Goal: Navigation & Orientation: Find specific page/section

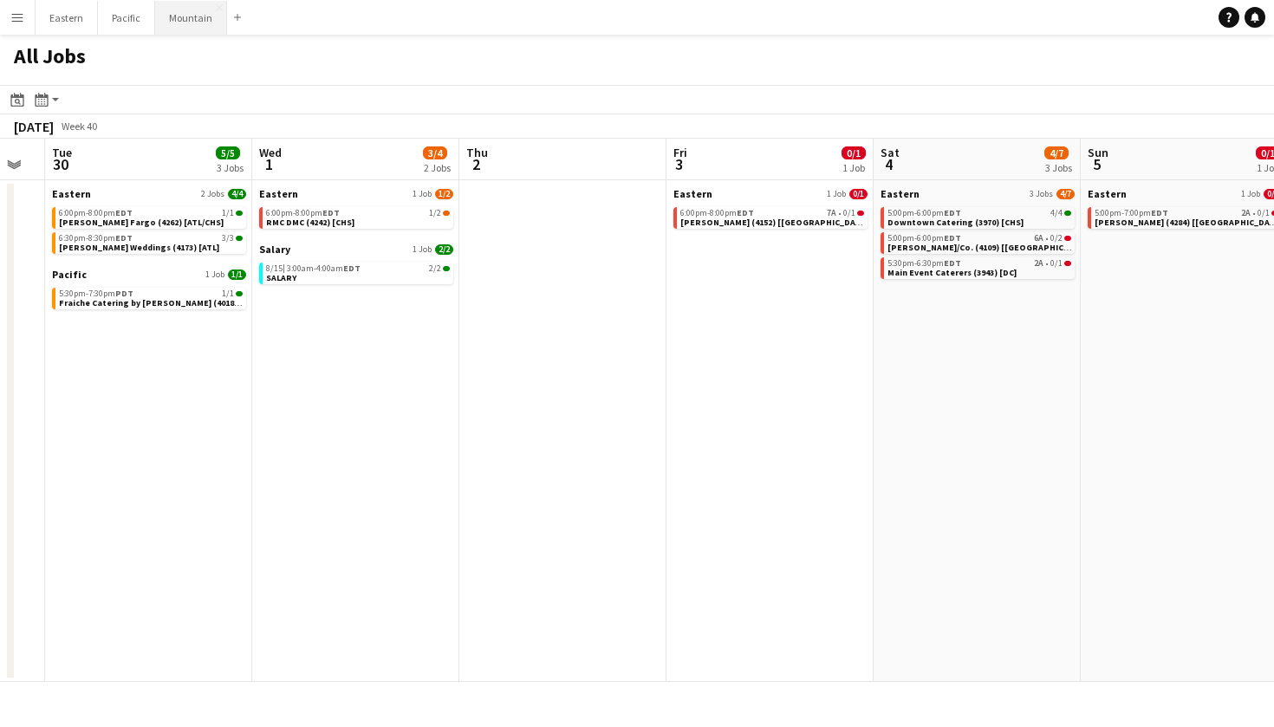
click at [197, 7] on button "Mountain Close" at bounding box center [191, 18] width 72 height 34
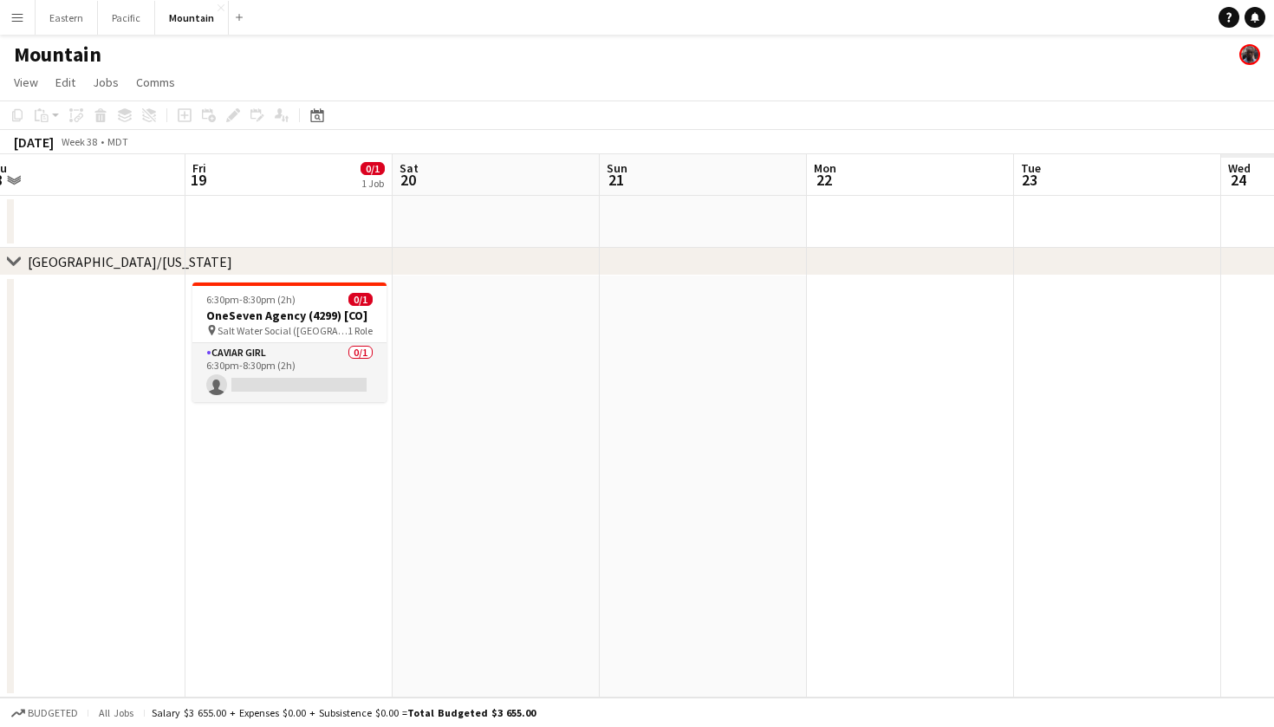
scroll to position [0, 520]
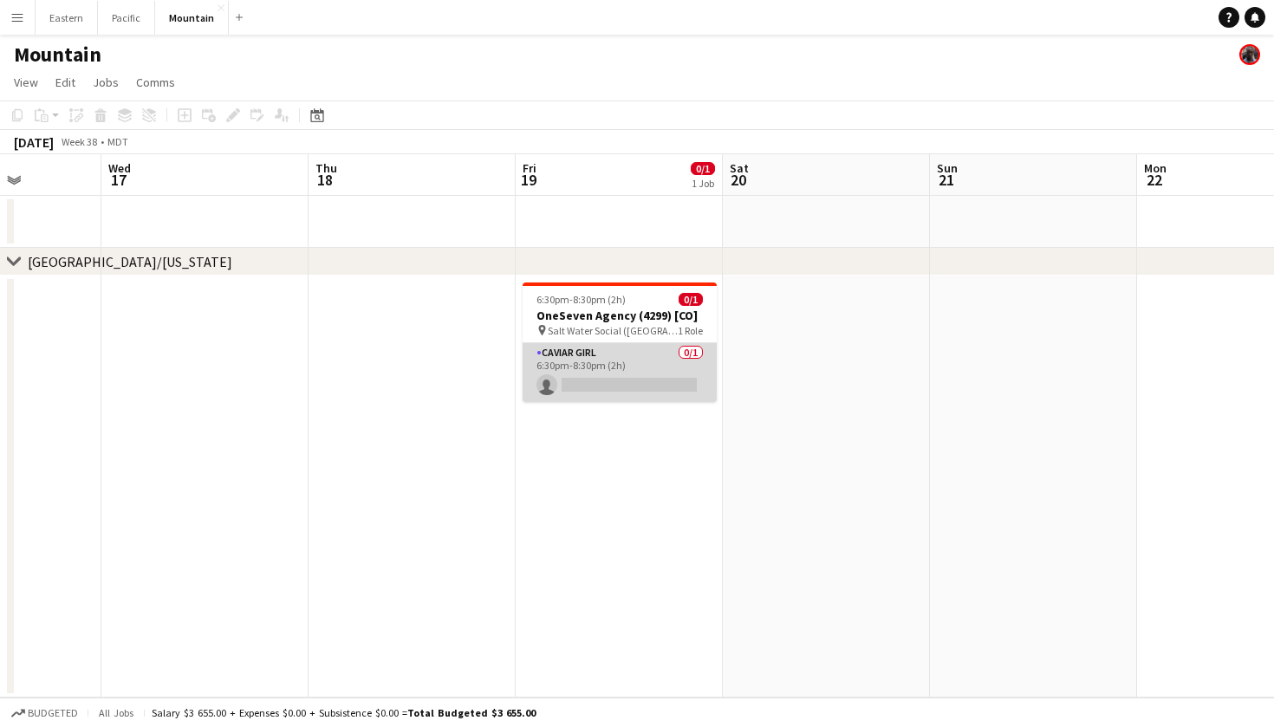
click at [647, 371] on app-card-role "Caviar Girl [DEMOGRAPHIC_DATA]/1 6:30pm-8:30pm (2h) single-neutral-actions" at bounding box center [620, 372] width 194 height 59
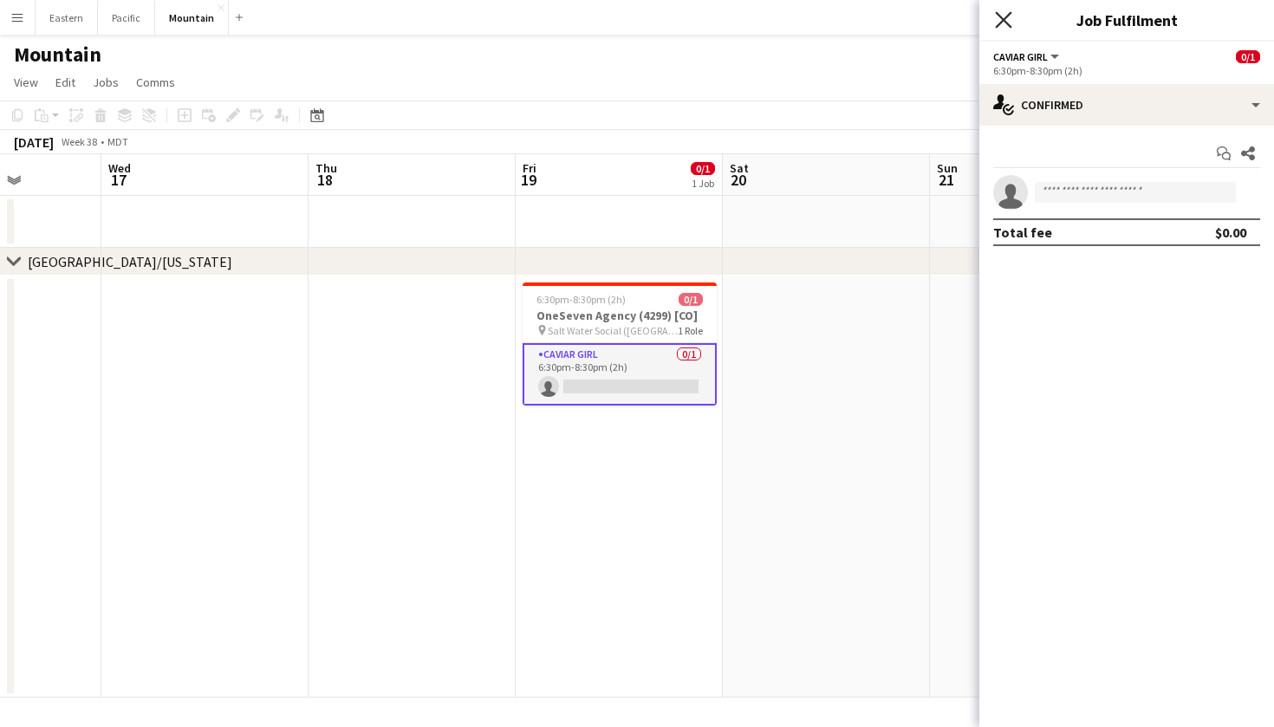
click at [1004, 19] on icon at bounding box center [1003, 19] width 16 height 16
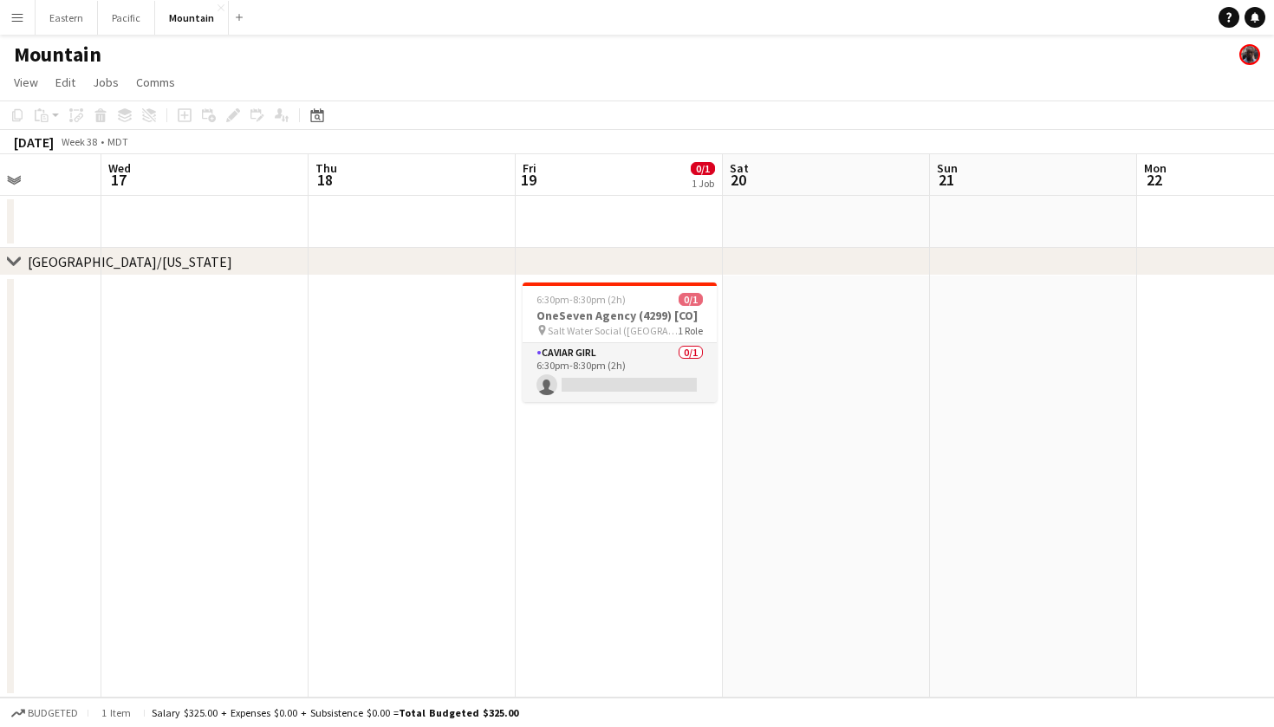
click at [11, 10] on app-icon "Menu" at bounding box center [17, 17] width 14 height 14
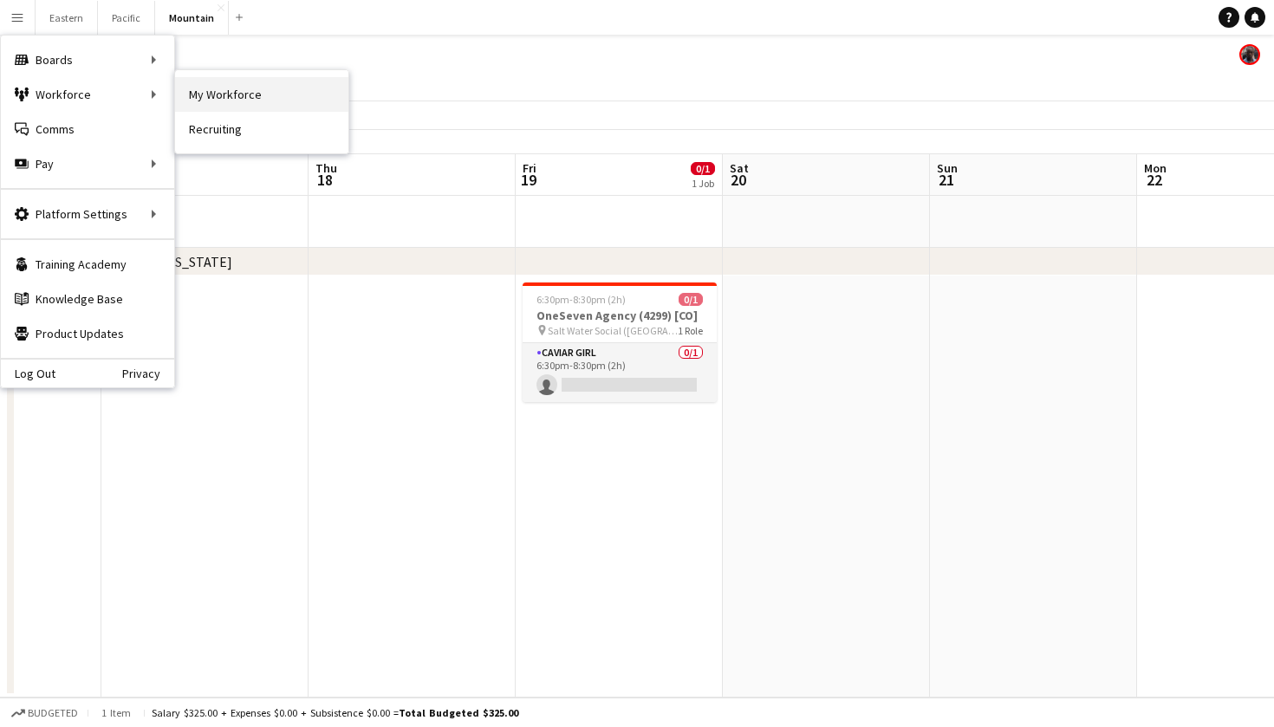
click at [267, 83] on link "My Workforce" at bounding box center [261, 94] width 173 height 35
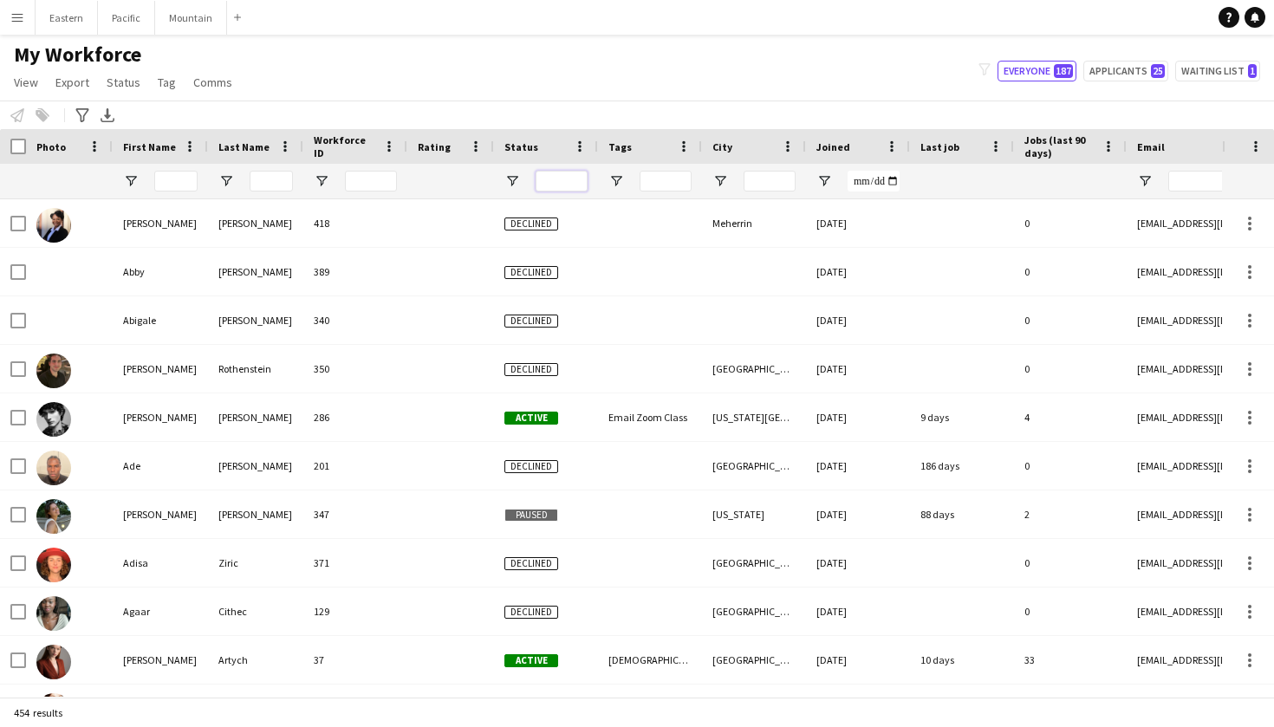
click at [566, 180] on input "Status Filter Input" at bounding box center [562, 181] width 52 height 21
click at [509, 178] on span "Open Filter Menu" at bounding box center [513, 181] width 16 height 16
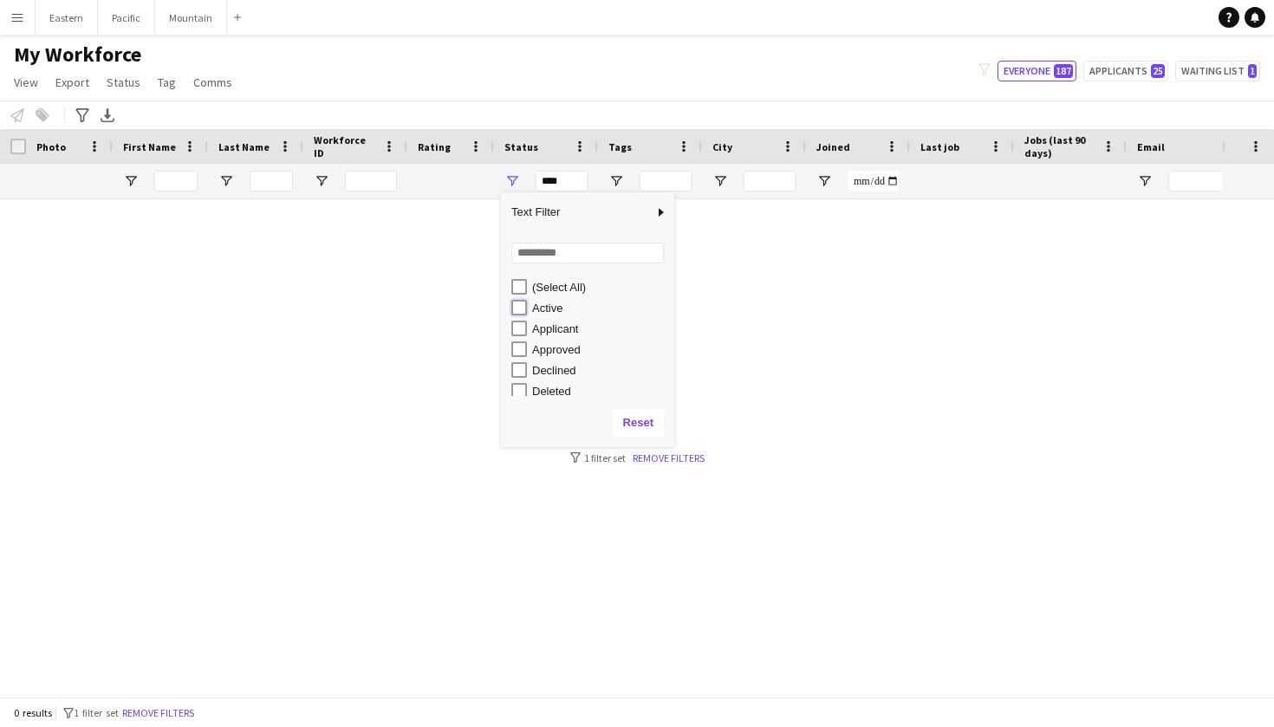
type input "**********"
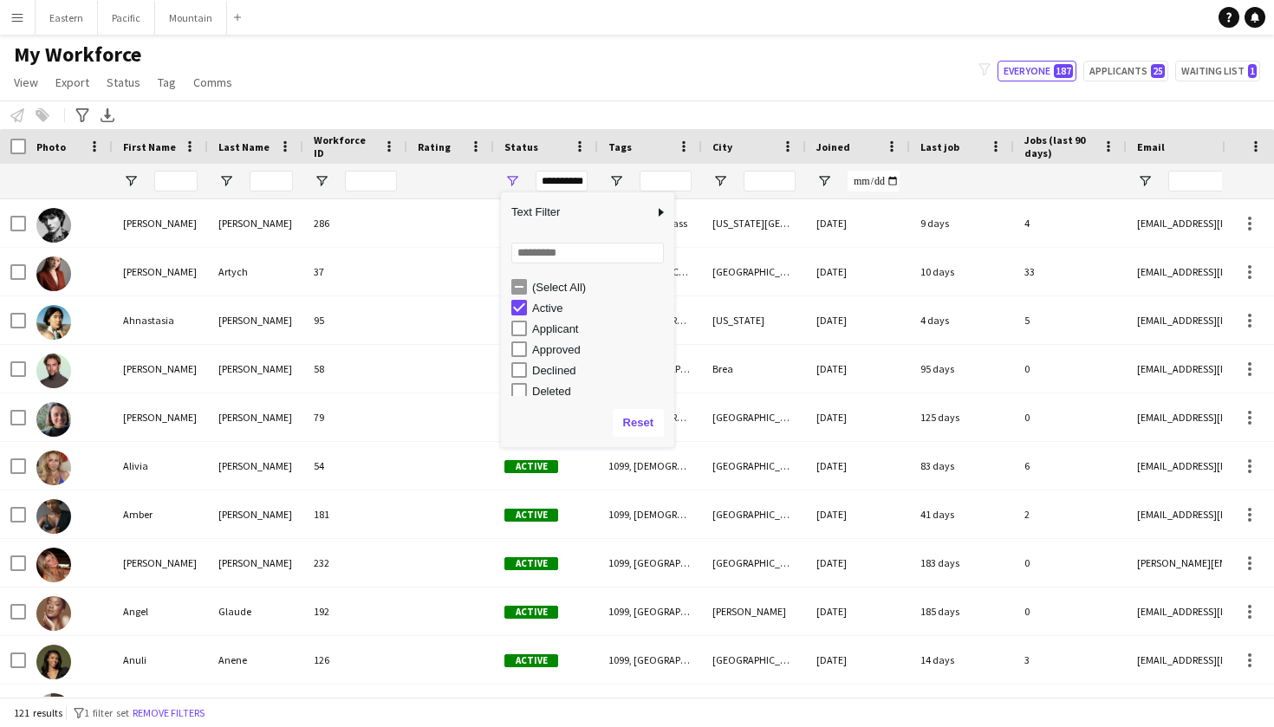
click at [731, 60] on div "My Workforce View Views Default view New view Update view Delete view Edit name…" at bounding box center [637, 71] width 1274 height 59
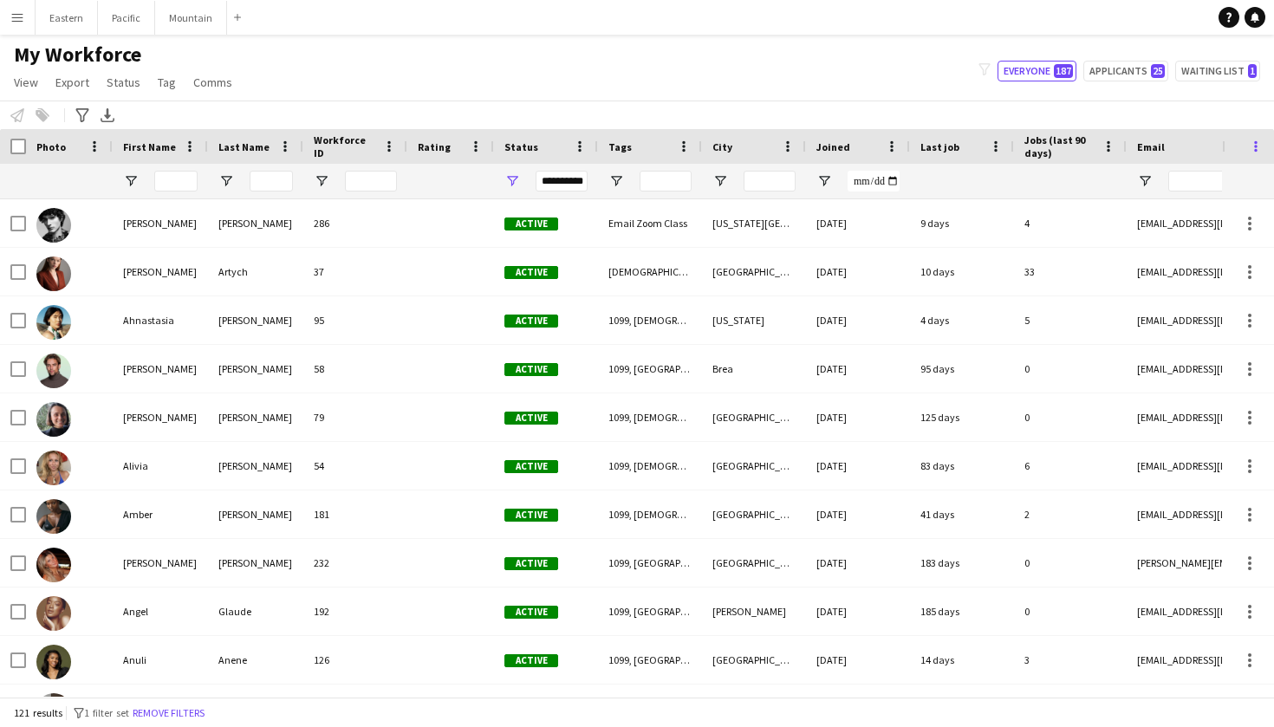
click at [1254, 147] on span at bounding box center [1256, 147] width 16 height 16
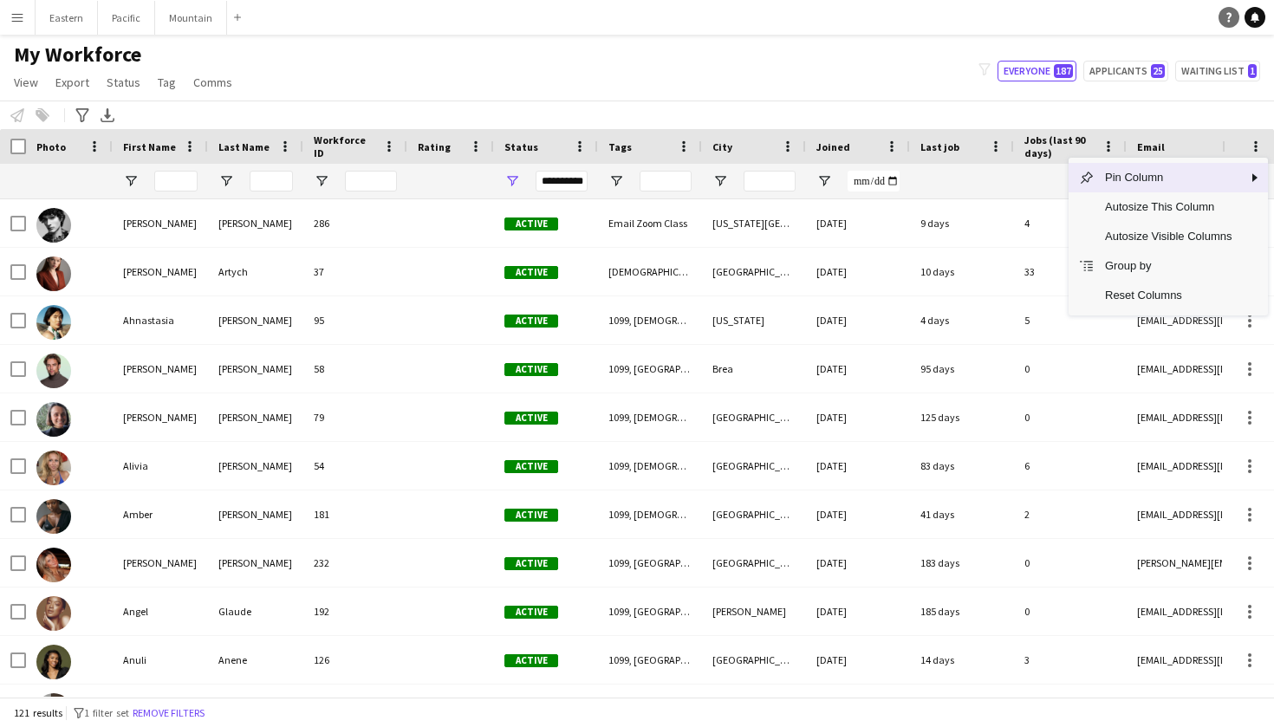
click at [1233, 9] on link "Help" at bounding box center [1229, 17] width 21 height 21
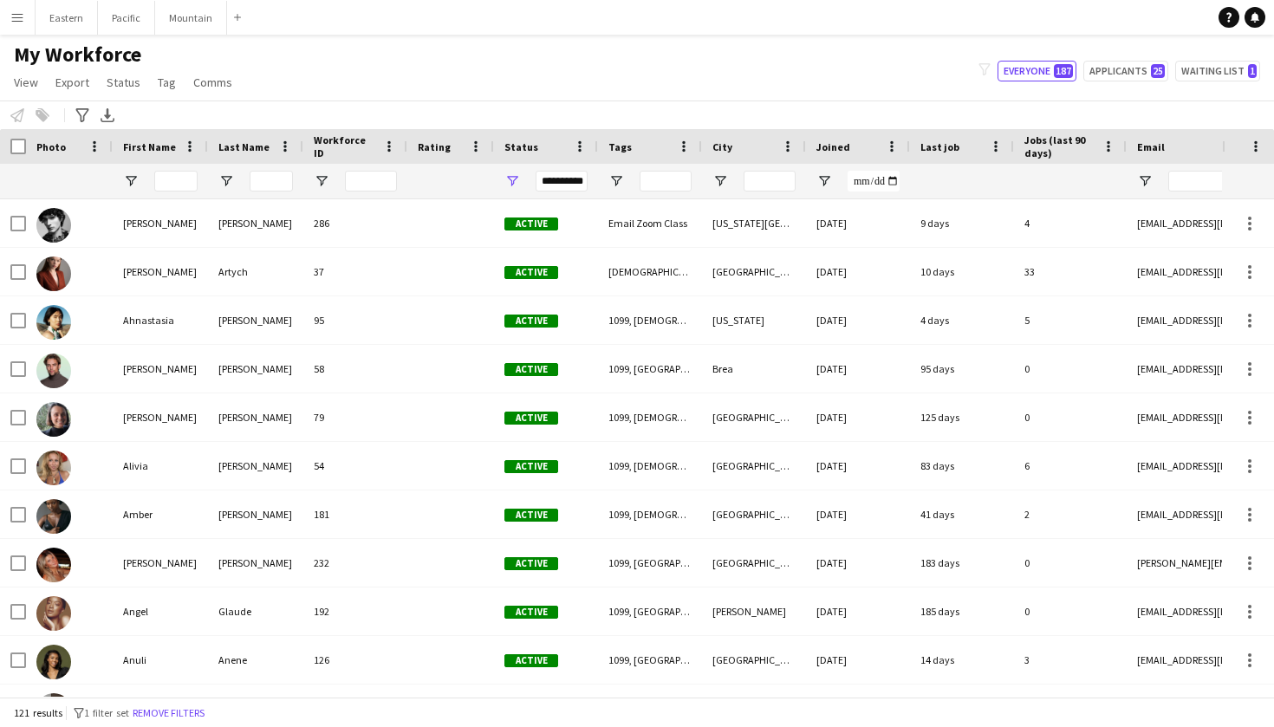
click at [865, 74] on div "My Workforce View Views Default view New view Update view Delete view Edit name…" at bounding box center [637, 71] width 1274 height 59
click at [996, 10] on app-navbar "Menu Boards Boards Boards All jobs Status Workforce Workforce My Workforce Recr…" at bounding box center [637, 17] width 1274 height 35
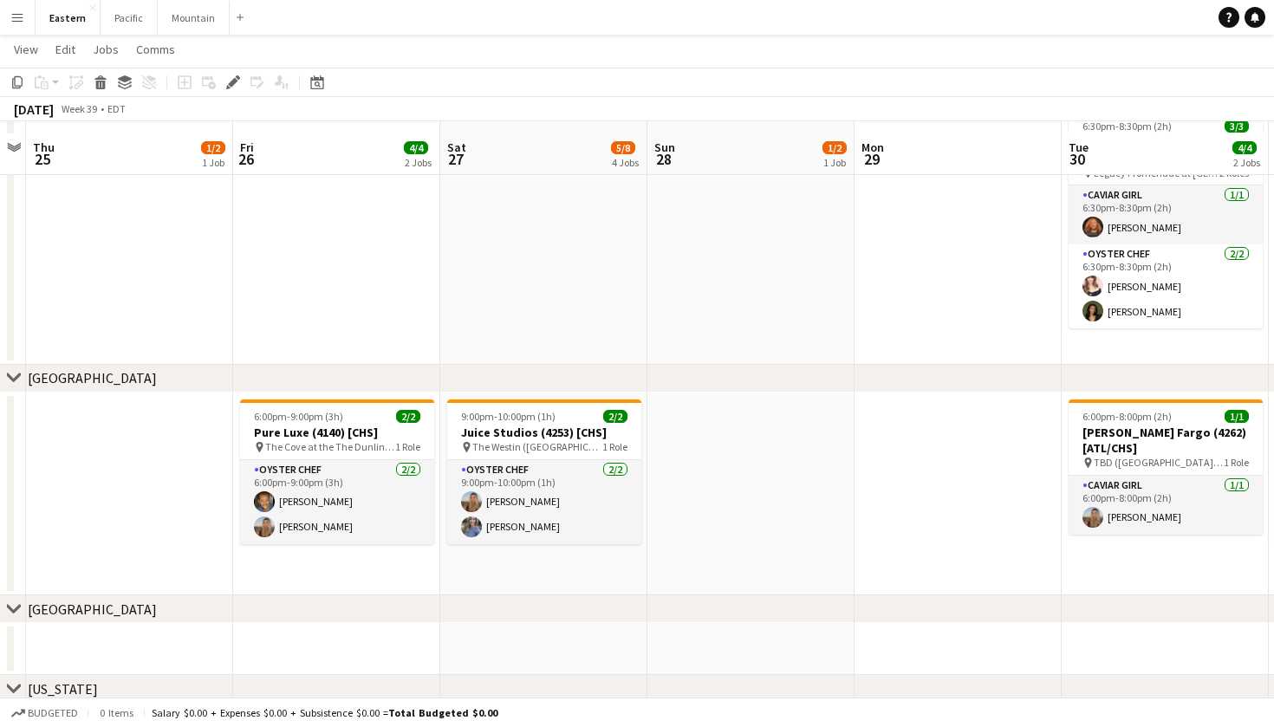
scroll to position [184, 0]
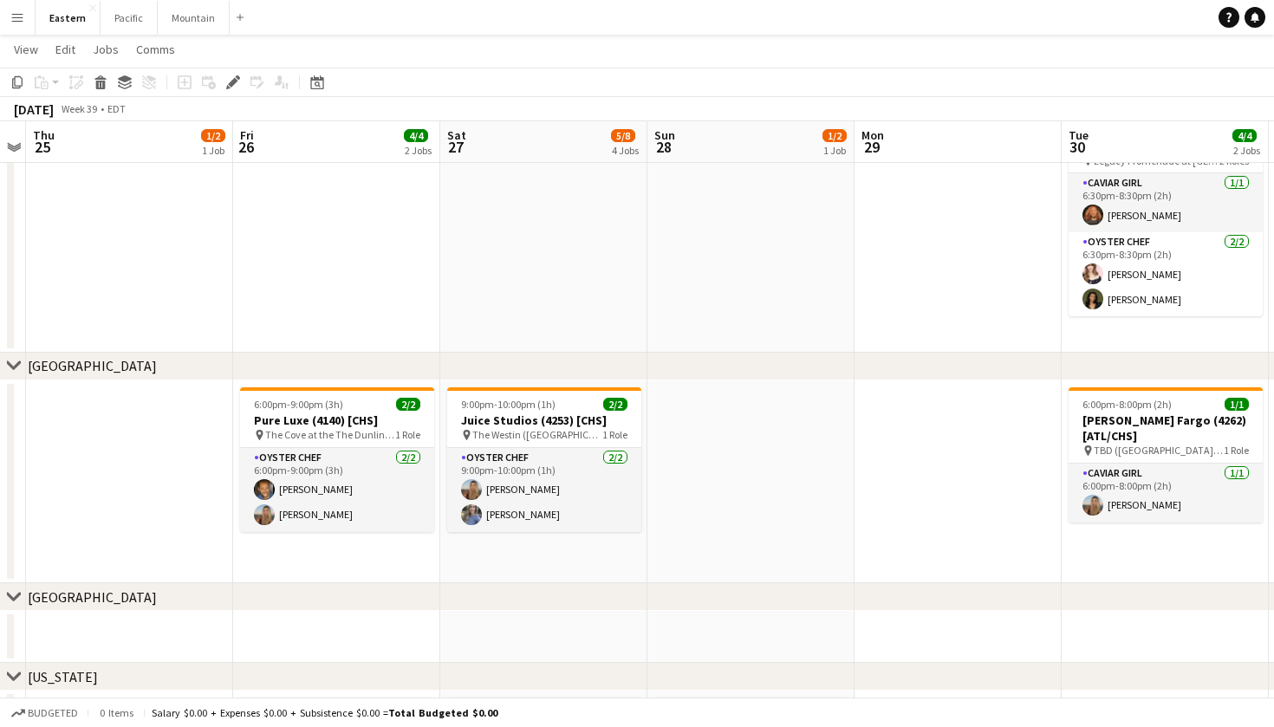
click at [873, 65] on app-page-menu "View Day view expanded Day view collapsed Month view Date picker Jump to today …" at bounding box center [637, 51] width 1274 height 33
click at [805, 53] on app-page-menu "View Day view expanded Day view collapsed Month view Date picker Jump to today …" at bounding box center [637, 51] width 1274 height 33
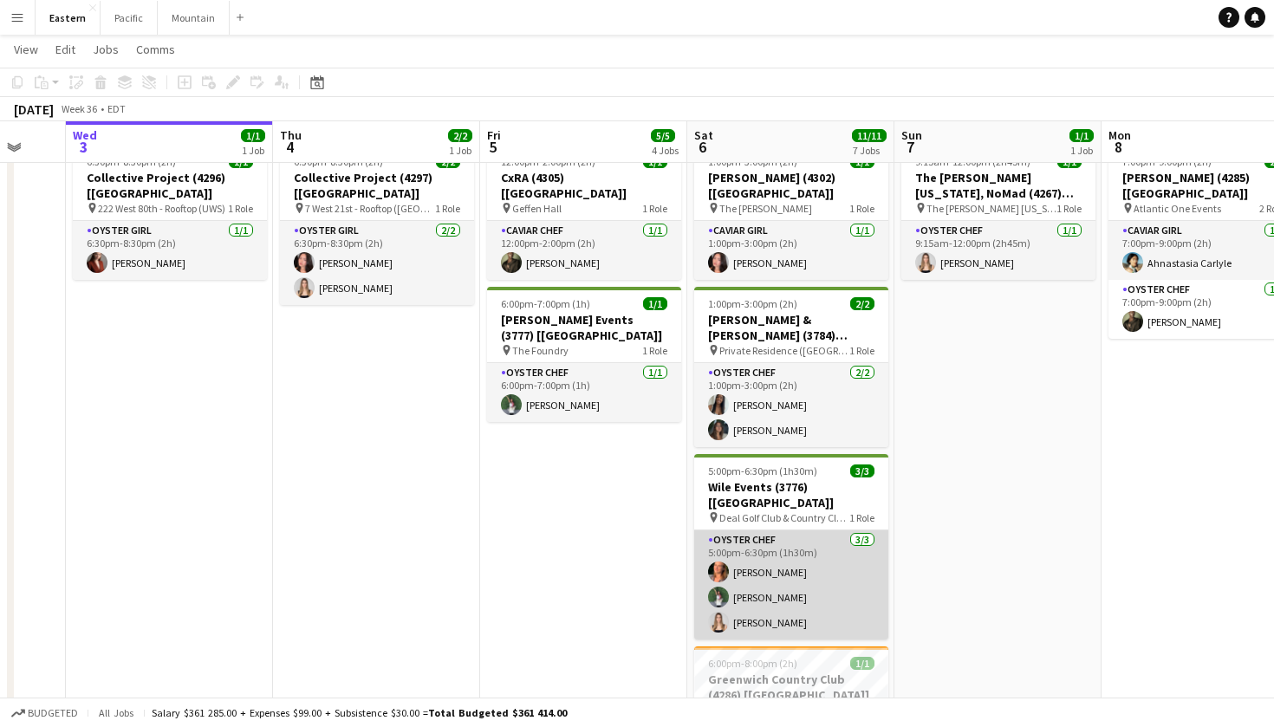
scroll to position [777, 0]
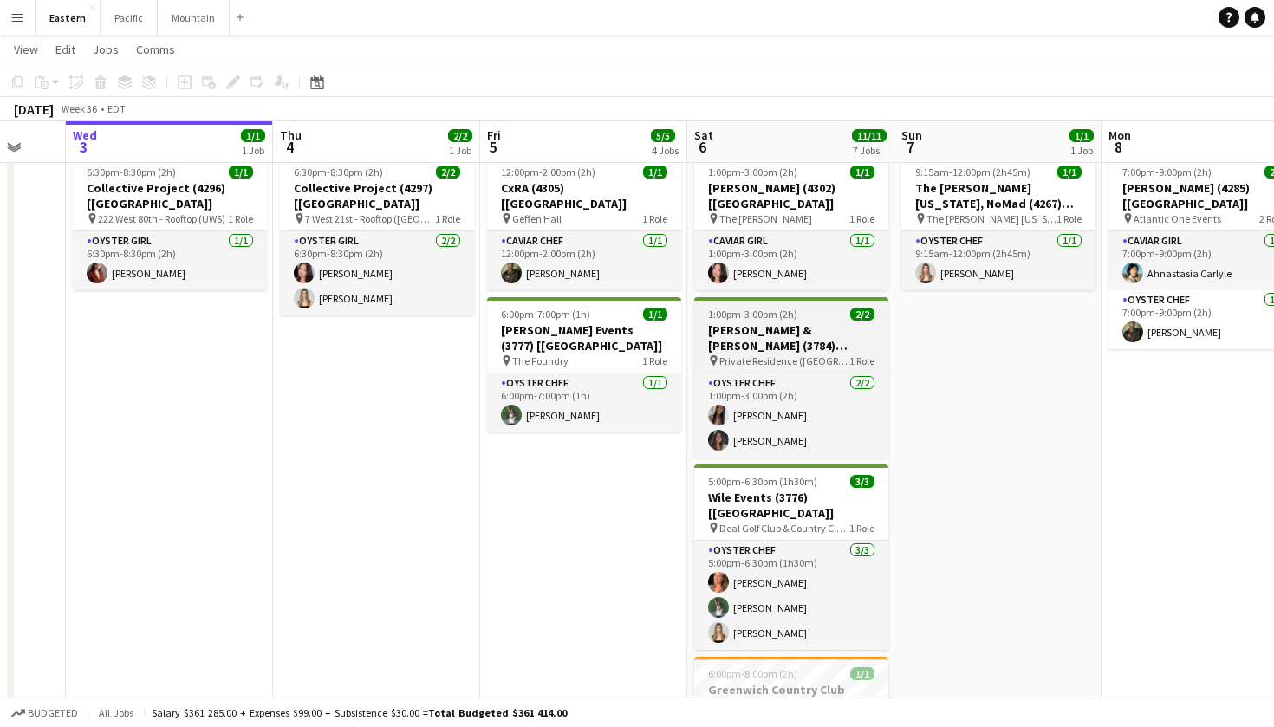
click at [807, 322] on h3 "Van Wyck & Van Wyck (3784) [NYC]" at bounding box center [791, 337] width 194 height 31
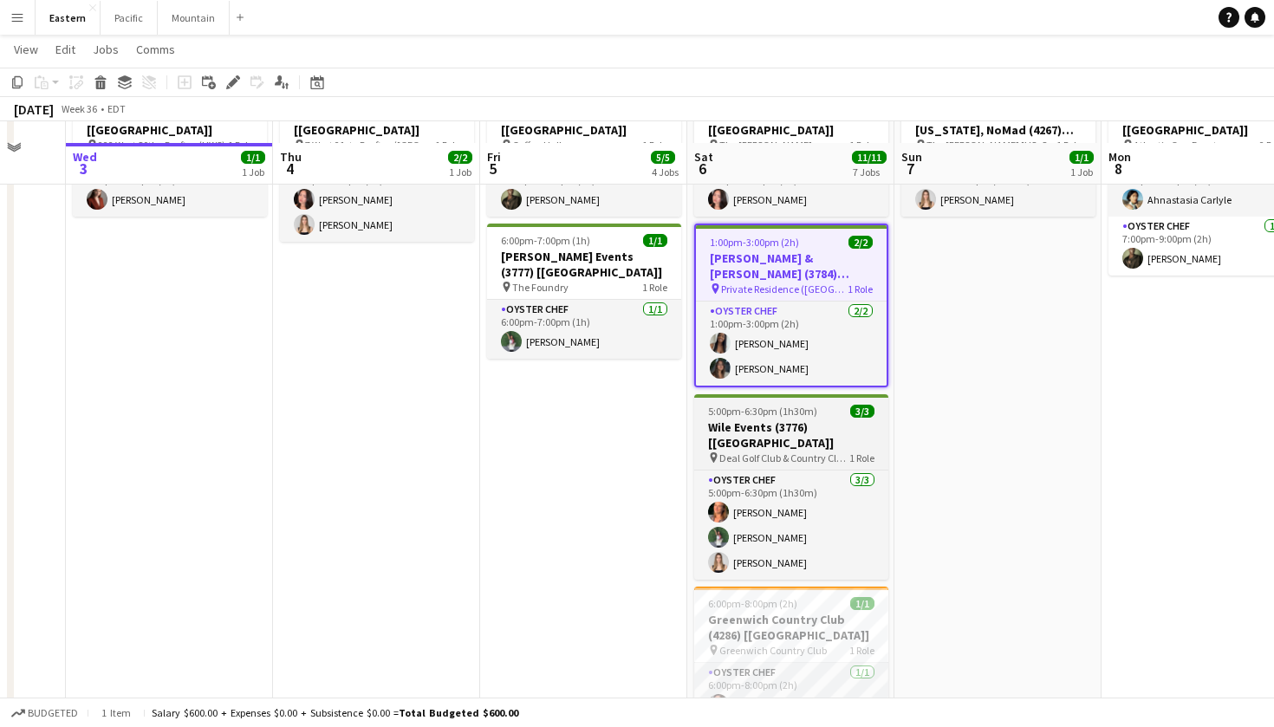
scroll to position [843, 0]
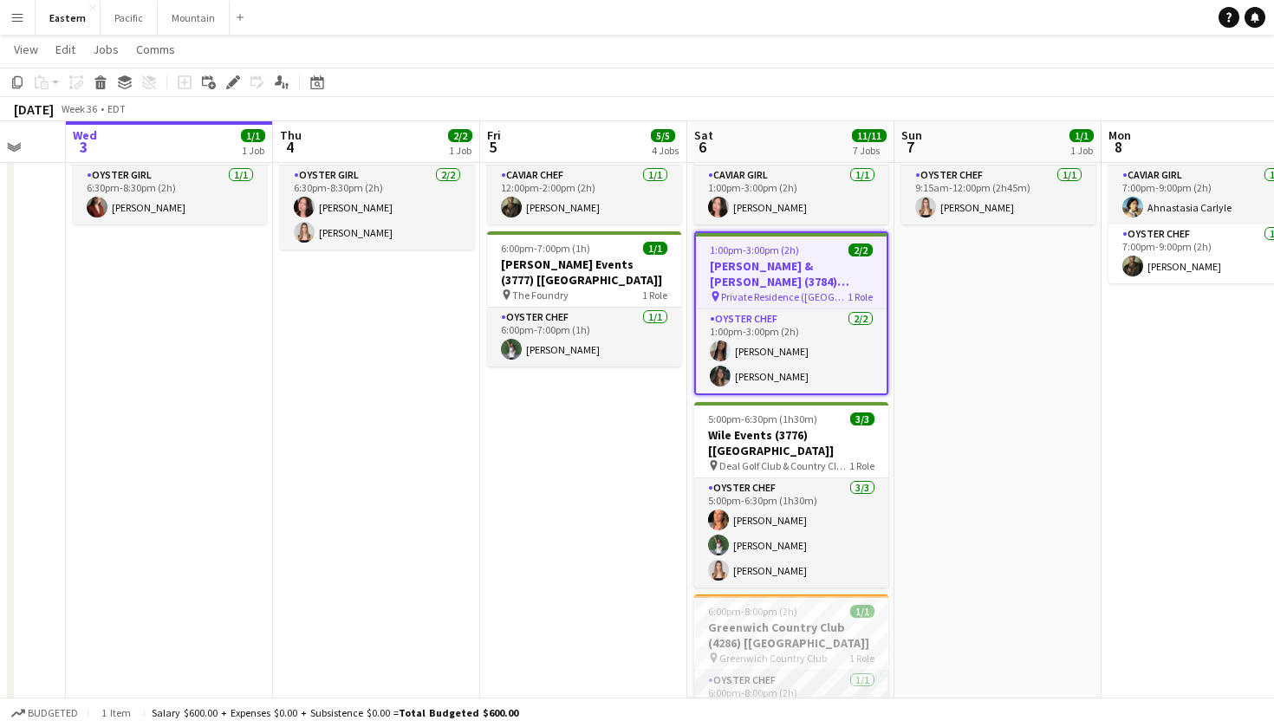
click at [814, 265] on h3 "Van Wyck & Van Wyck (3784) [NYC]" at bounding box center [791, 273] width 191 height 31
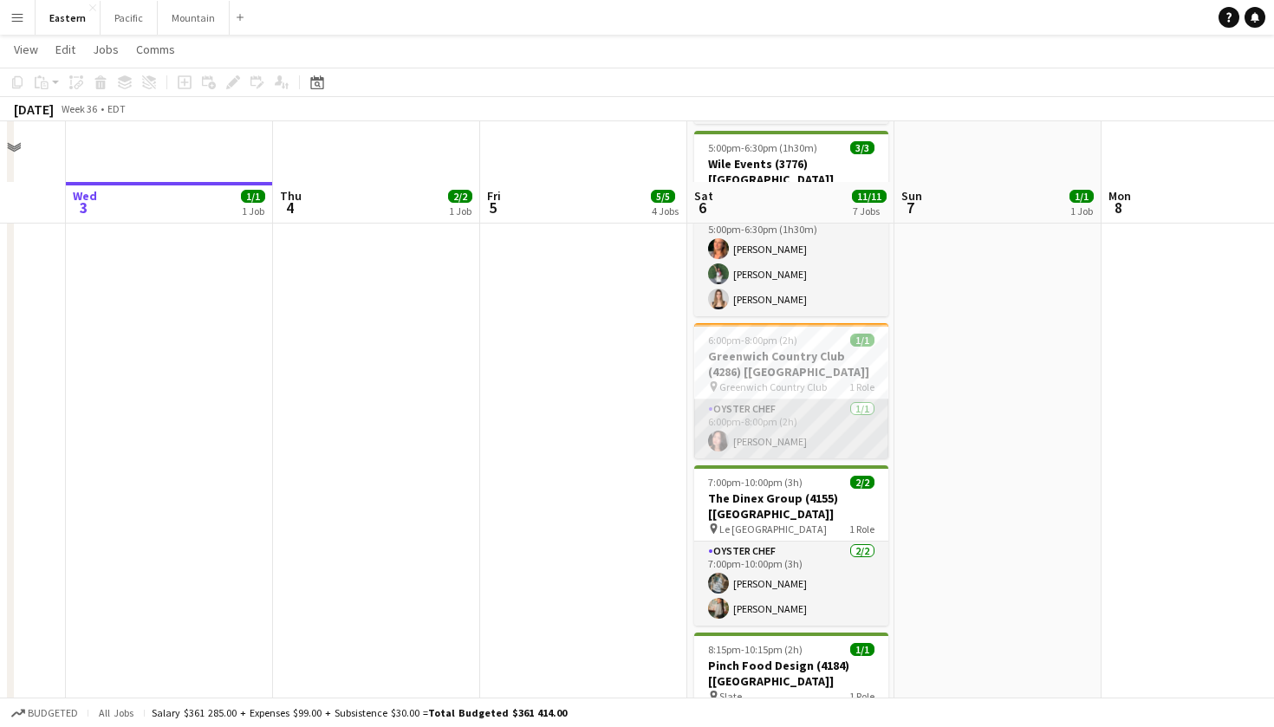
scroll to position [1217, 0]
